Goal: Transaction & Acquisition: Purchase product/service

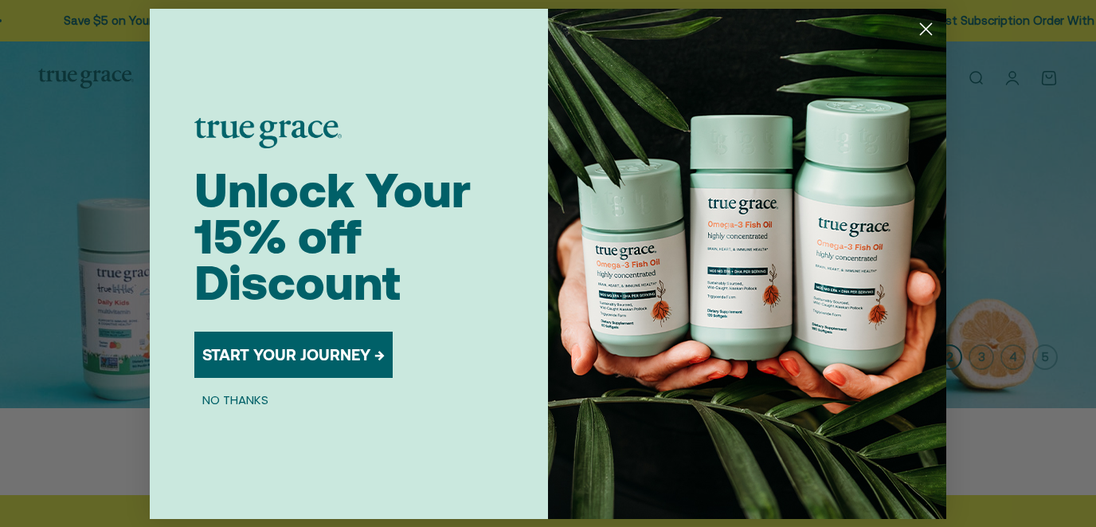
click at [241, 399] on button "NO THANKS" at bounding box center [235, 399] width 82 height 19
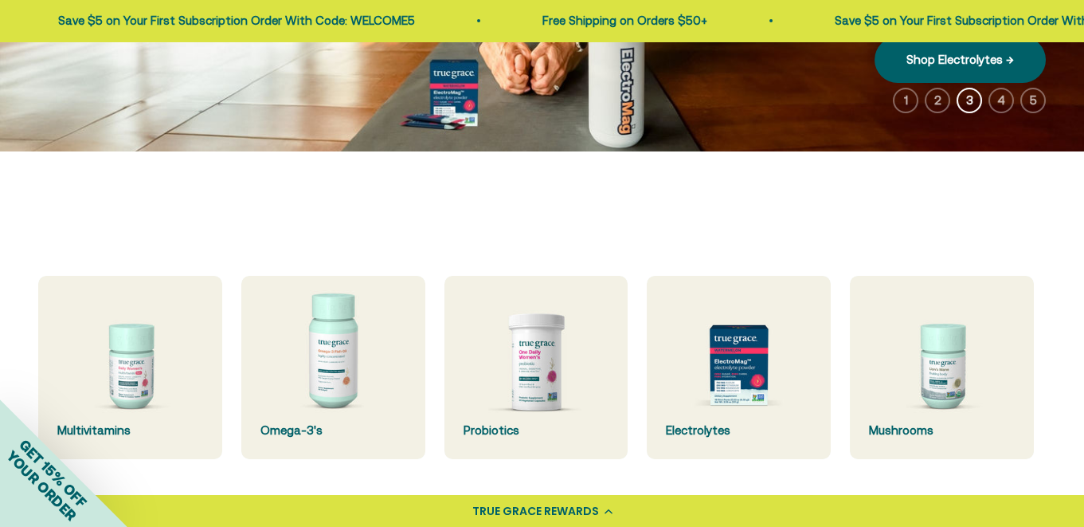
scroll to position [343, 0]
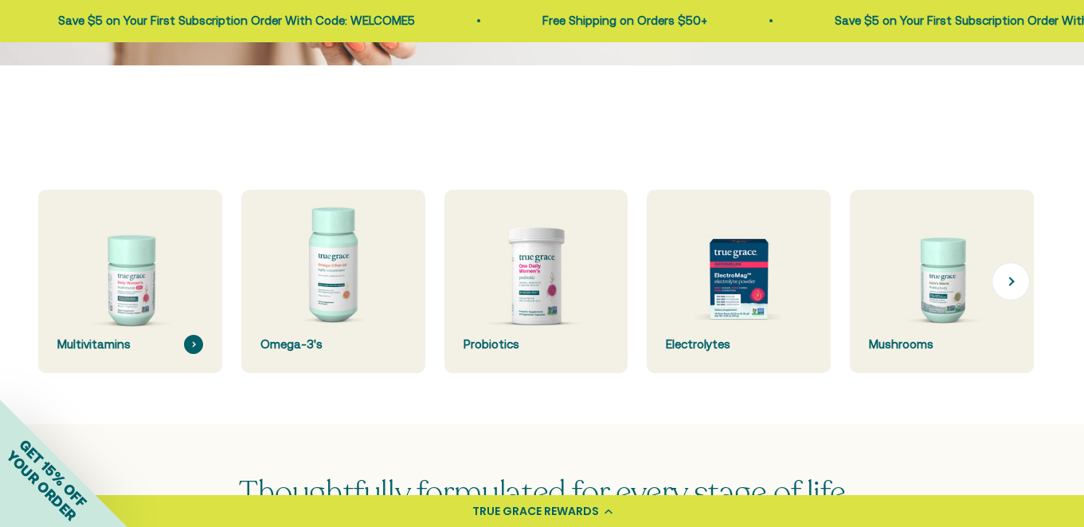
click at [128, 305] on img at bounding box center [130, 281] width 195 height 195
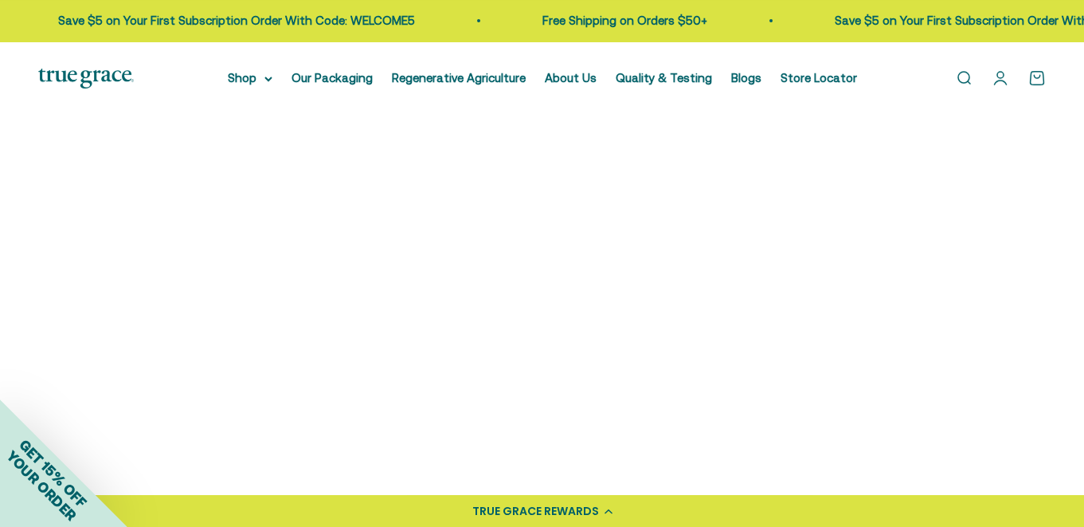
scroll to position [599, 0]
click at [180, 273] on img at bounding box center [156, 263] width 237 height 237
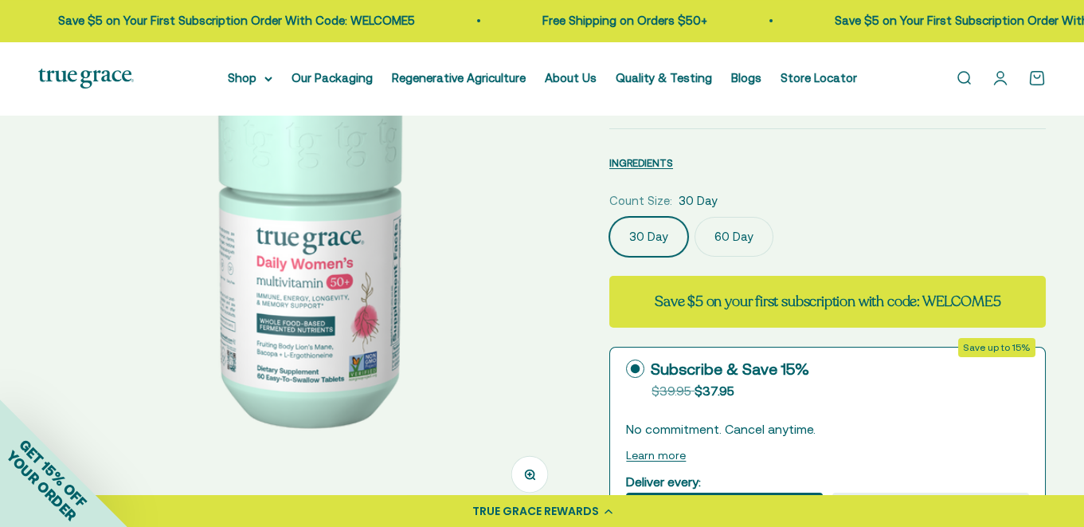
scroll to position [343, 0]
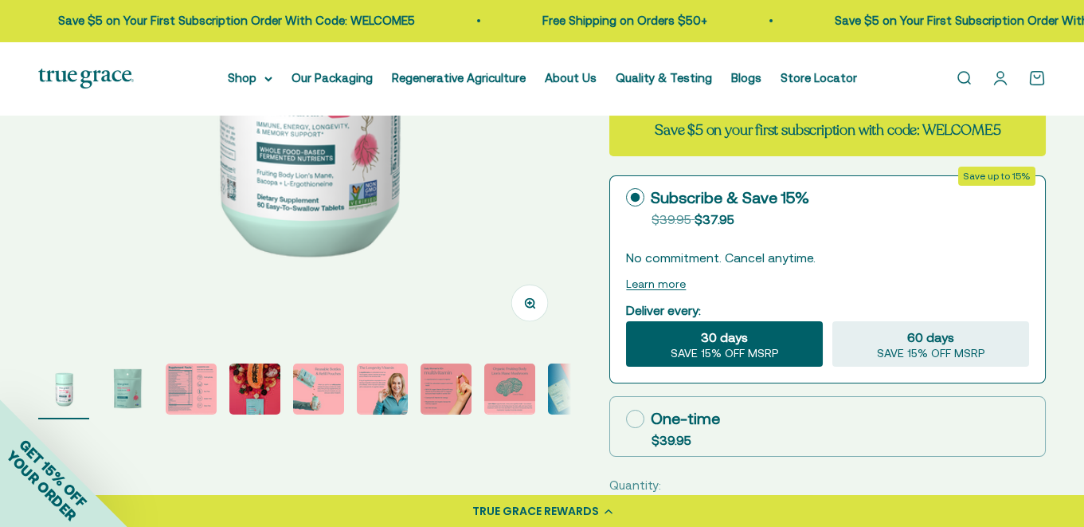
click at [198, 381] on img "Go to item 3" at bounding box center [191, 388] width 51 height 51
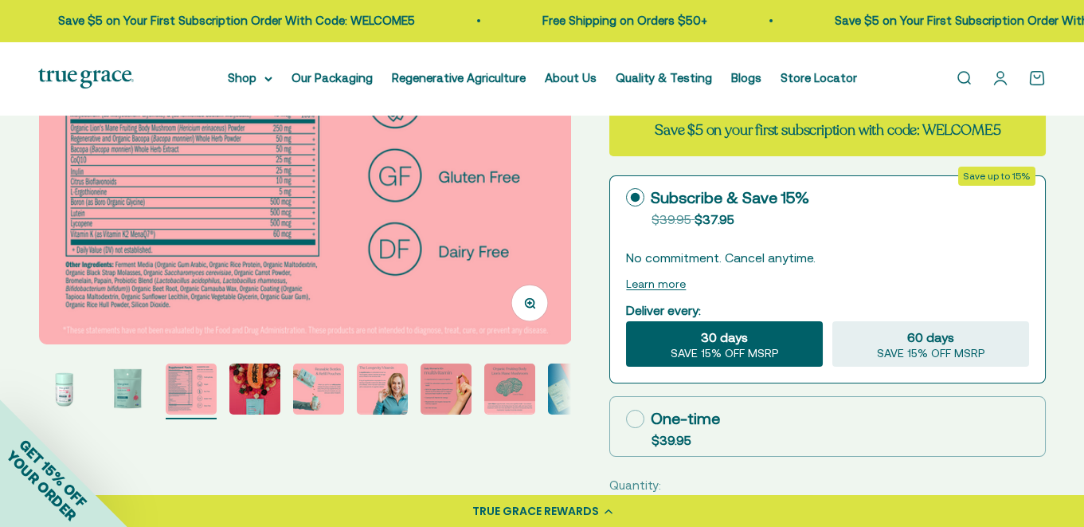
scroll to position [0, 0]
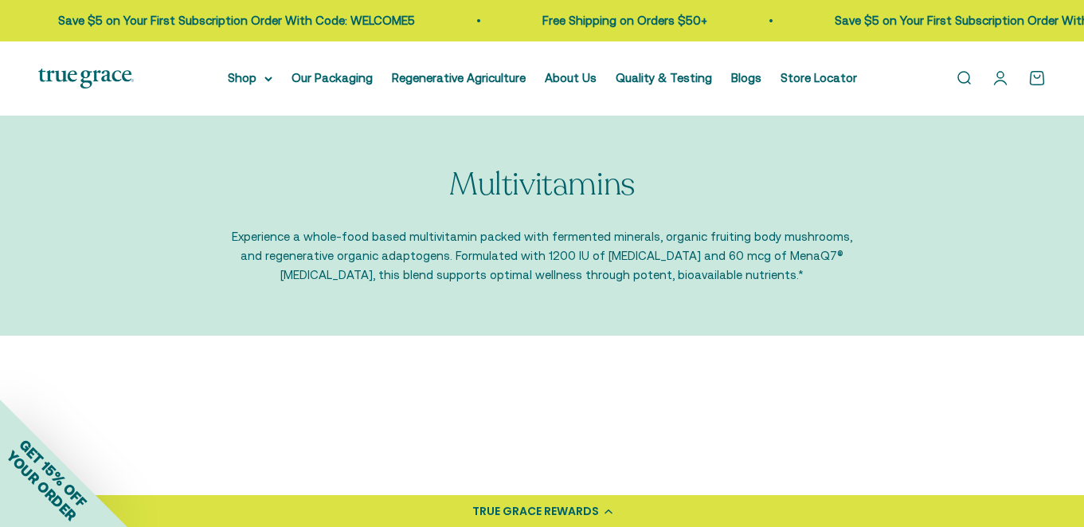
scroll to position [599, 0]
